Goal: Find specific page/section: Find specific page/section

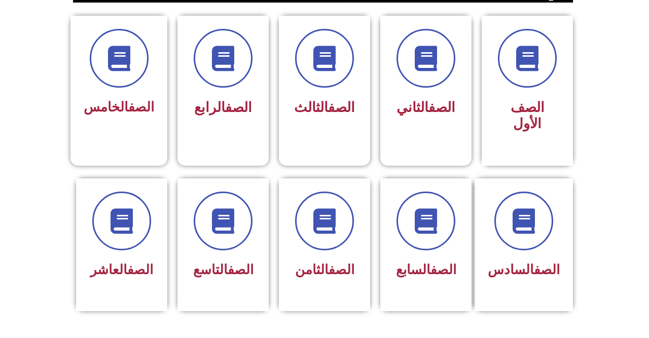
click at [228, 262] on link "الصف" at bounding box center [241, 269] width 26 height 15
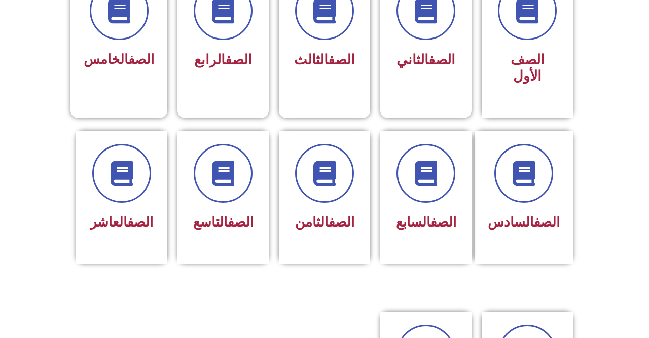
click at [227, 194] on span at bounding box center [223, 173] width 59 height 59
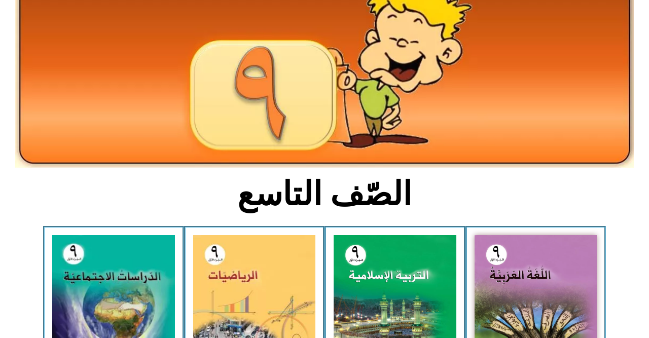
scroll to position [90, 0]
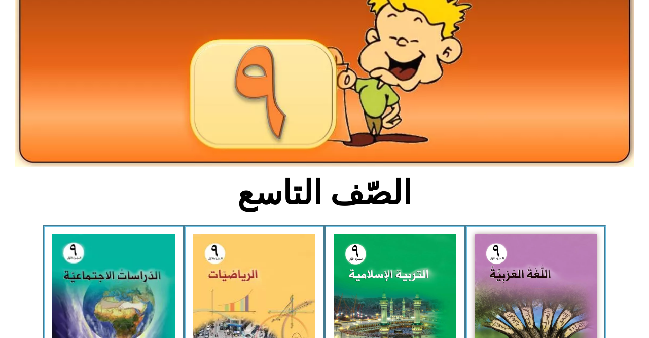
click at [554, 281] on img at bounding box center [535, 310] width 123 height 152
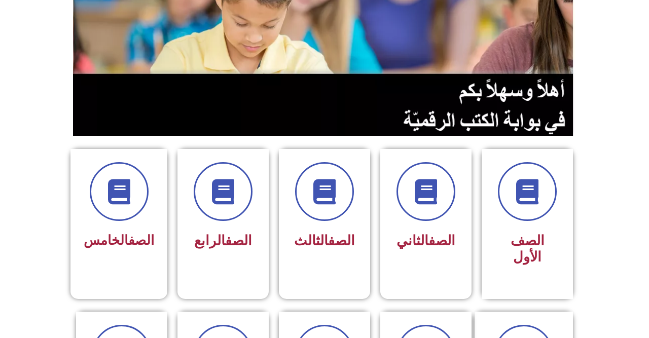
scroll to position [136, 0]
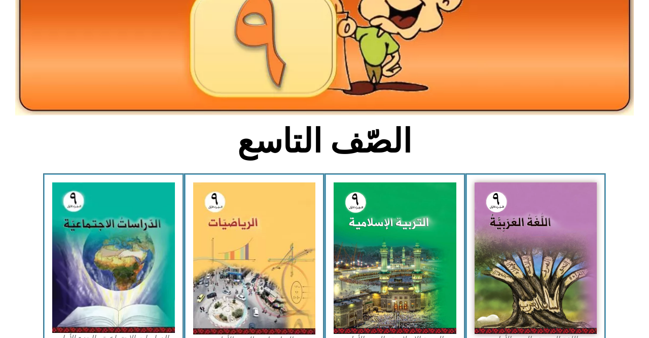
scroll to position [145, 0]
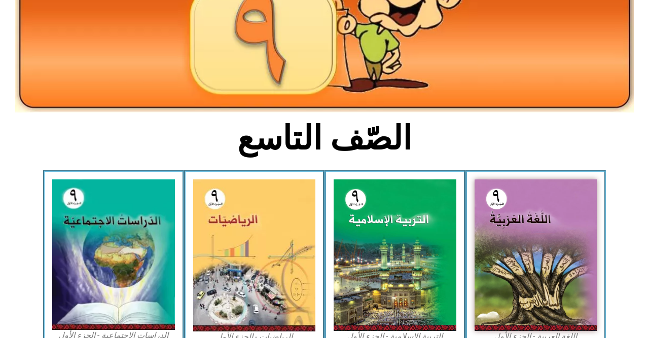
click at [529, 256] on img at bounding box center [535, 255] width 123 height 152
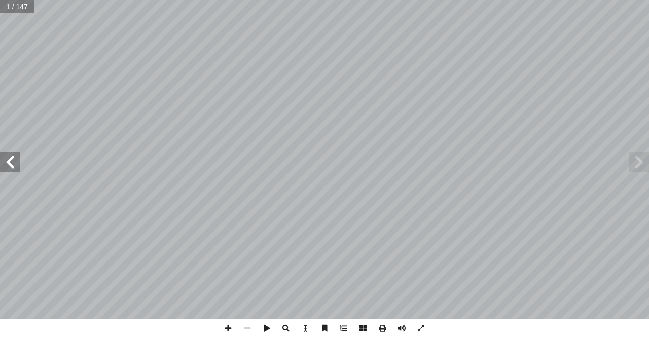
click at [0, 165] on span at bounding box center [10, 162] width 20 height 20
click at [7, 168] on span at bounding box center [10, 162] width 20 height 20
click at [7, 159] on span at bounding box center [10, 162] width 20 height 20
click at [6, 164] on span at bounding box center [10, 162] width 20 height 20
click at [5, 161] on span at bounding box center [10, 162] width 20 height 20
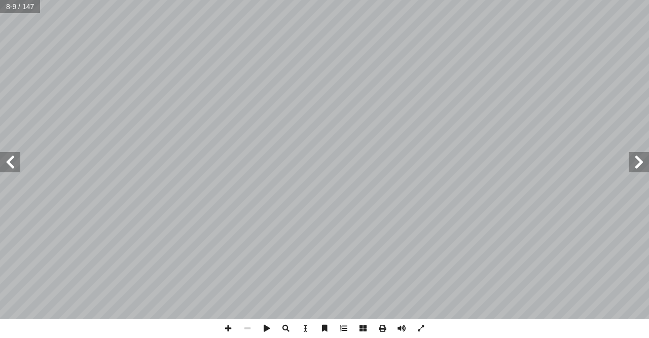
click at [17, 161] on span at bounding box center [10, 162] width 20 height 20
